Goal: Transaction & Acquisition: Purchase product/service

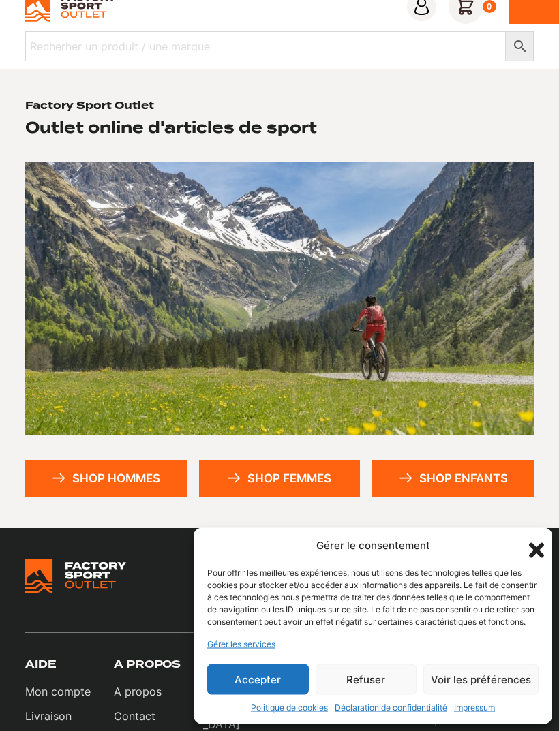
scroll to position [42, 0]
click at [318, 476] on link "Shop femmes" at bounding box center [279, 478] width 161 height 37
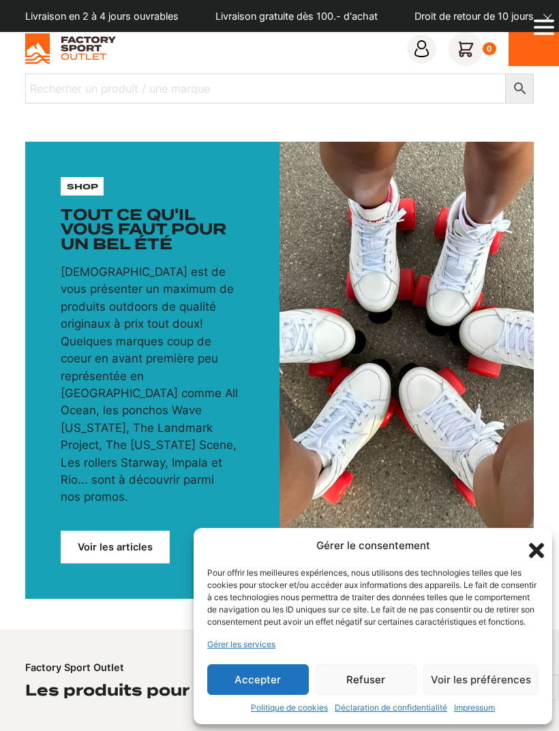
click at [35, 55] on img at bounding box center [70, 48] width 91 height 31
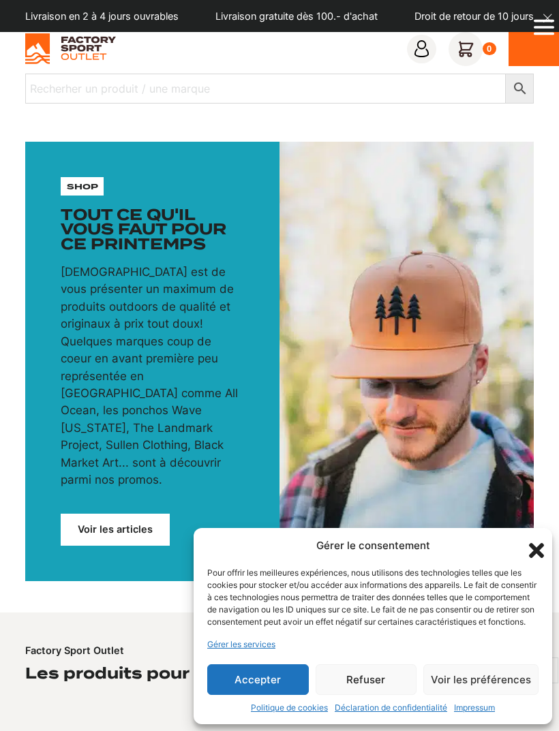
click at [293, 683] on button "Accepter" at bounding box center [258, 679] width 102 height 31
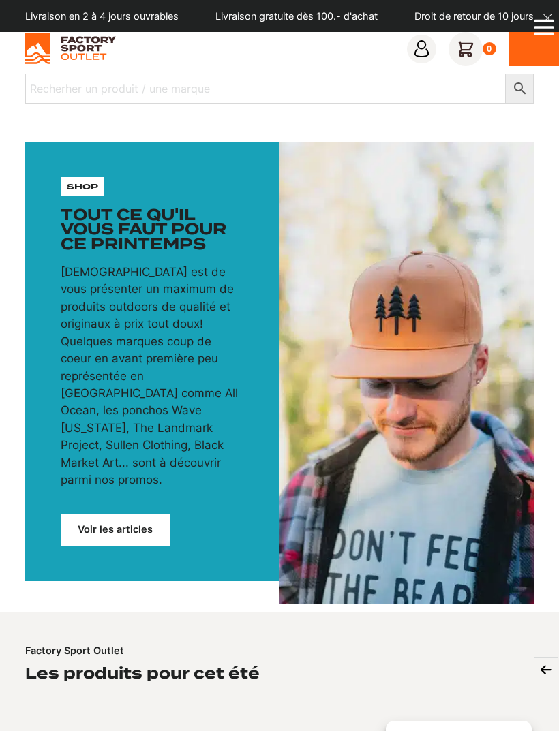
click at [541, 29] on icon "Open Menu" at bounding box center [543, 27] width 20 height 27
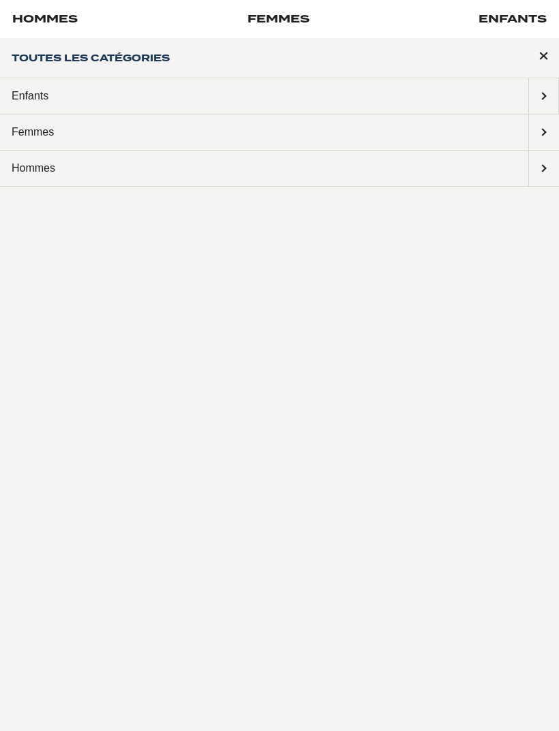
click at [31, 141] on link "Femmes" at bounding box center [264, 132] width 528 height 36
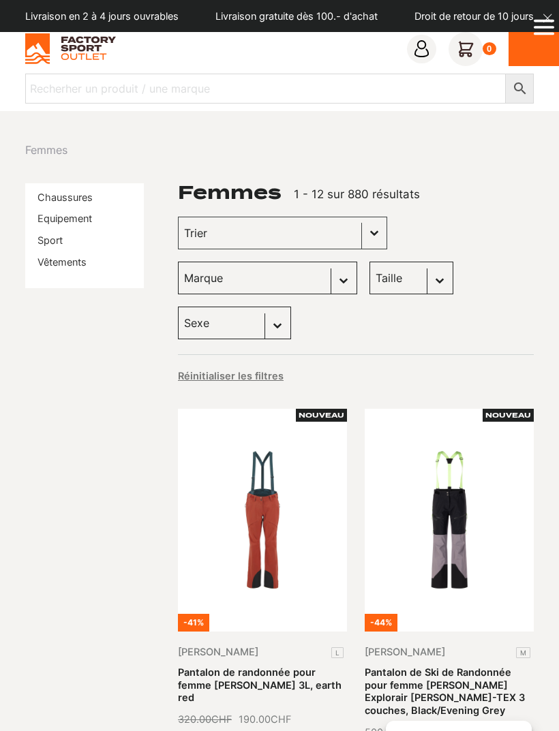
click at [57, 265] on link "Vêtements" at bounding box center [61, 262] width 49 height 12
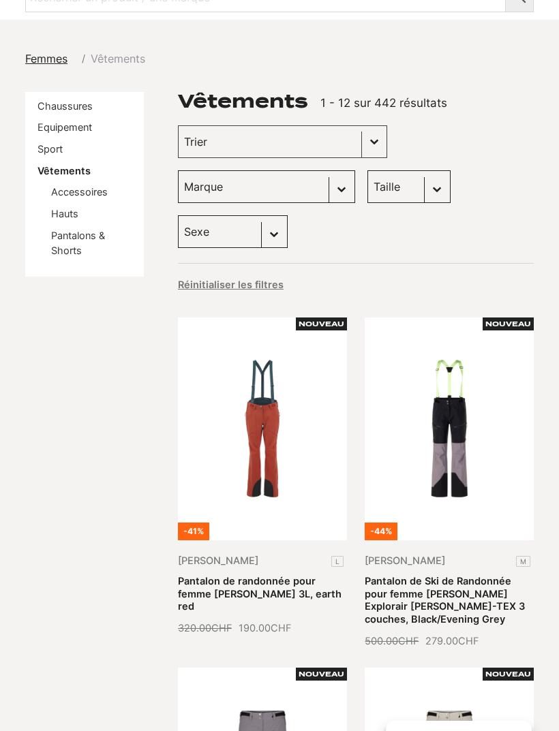
scroll to position [92, 0]
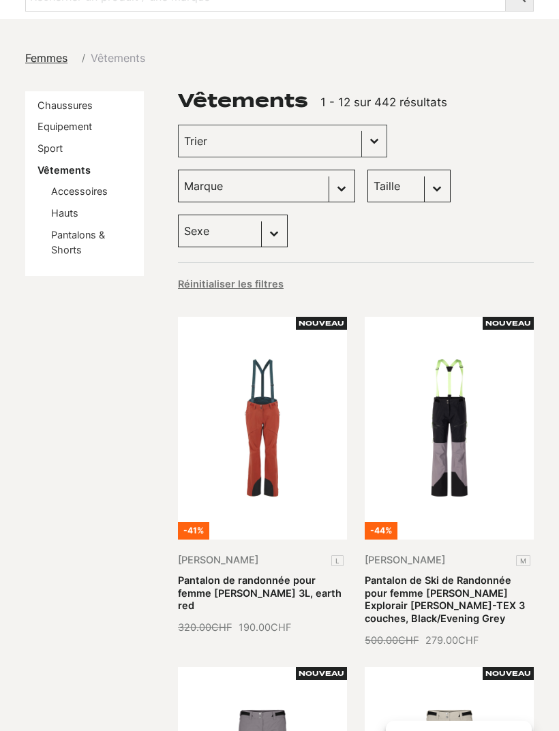
click at [415, 181] on select "Taille M (59) S (17) L (11) L/XL (10) XL (7) XS/S (6) XS (5) 37-41 (2) XXL (1)" at bounding box center [408, 186] width 83 height 33
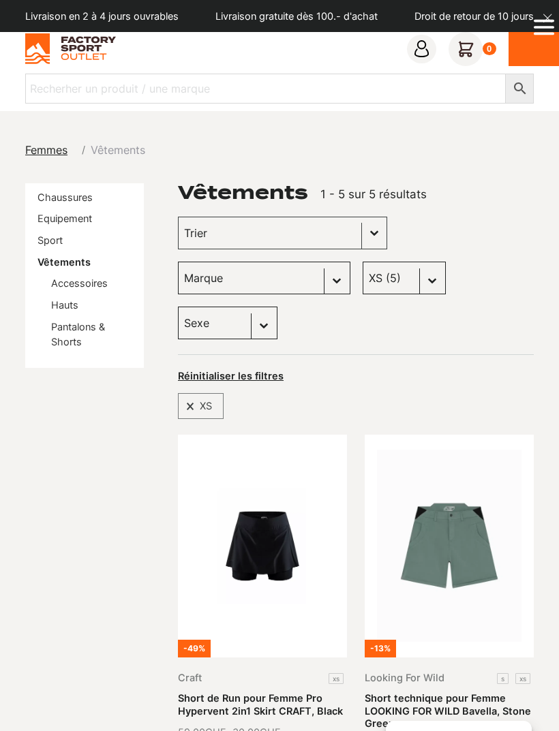
click at [362, 292] on select "Taille M (59) S (17) L (11) L/XL (10) XL (7) XS/S (6) XS (5) 37-41 (2) XXL (1)" at bounding box center [403, 278] width 83 height 33
select select "s"
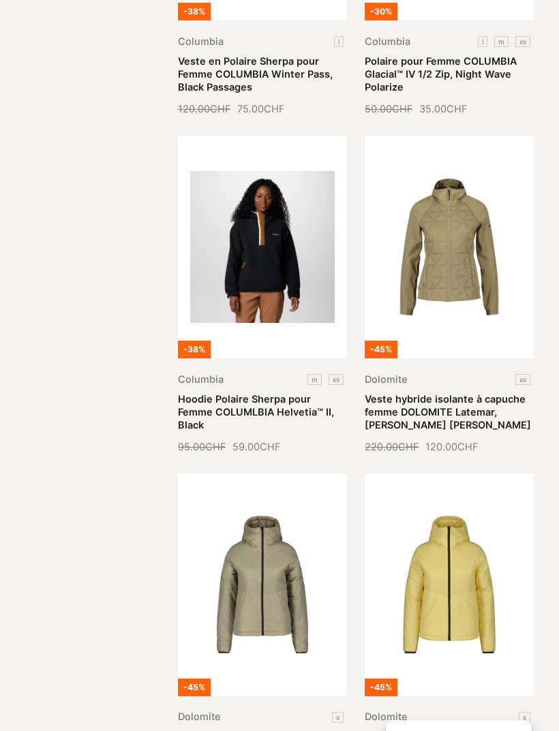
scroll to position [1297, 0]
